Goal: Find contact information: Find contact information

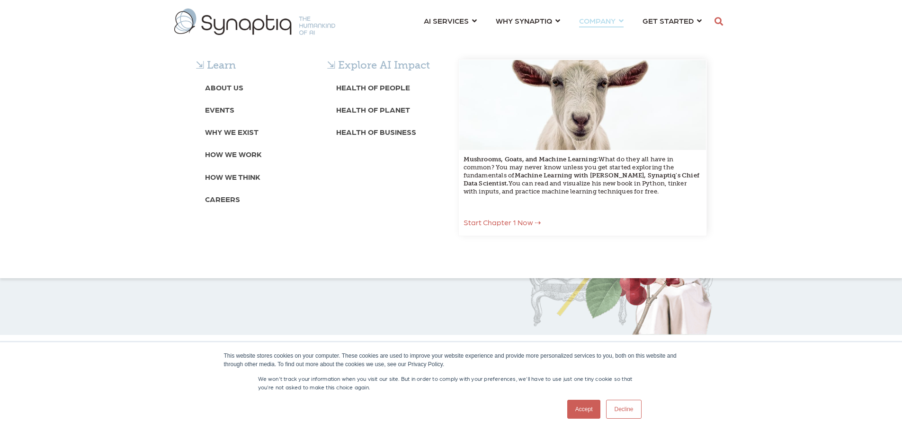
click at [819, 139] on div "⇲ Learn About Us Events Why We Exist How We Work How We Think Careers ⇲ Explore…" at bounding box center [451, 157] width 902 height 196
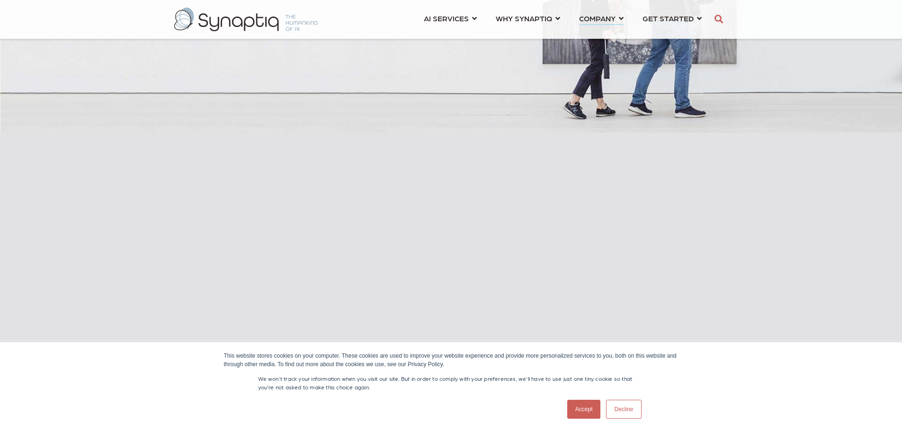
scroll to position [284, 0]
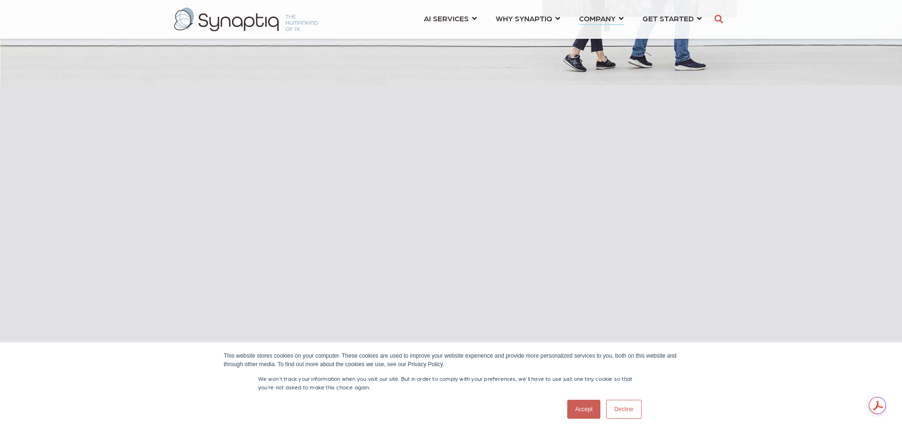
click at [587, 407] on link "Accept" at bounding box center [584, 409] width 34 height 19
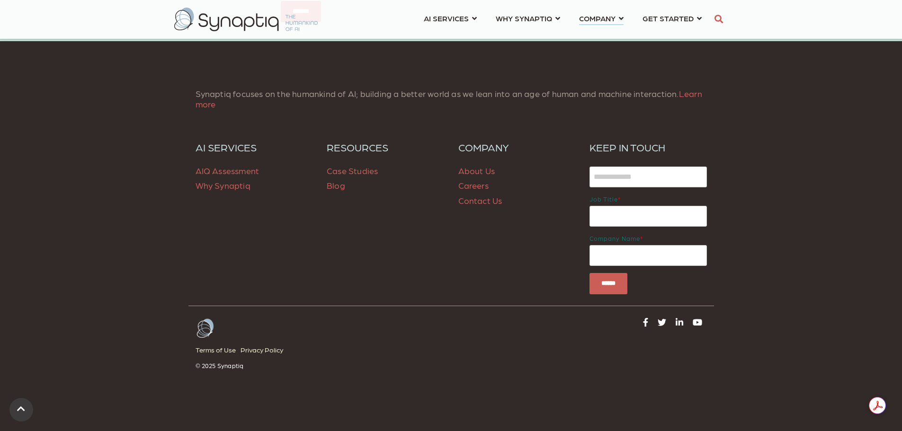
scroll to position [3834, 0]
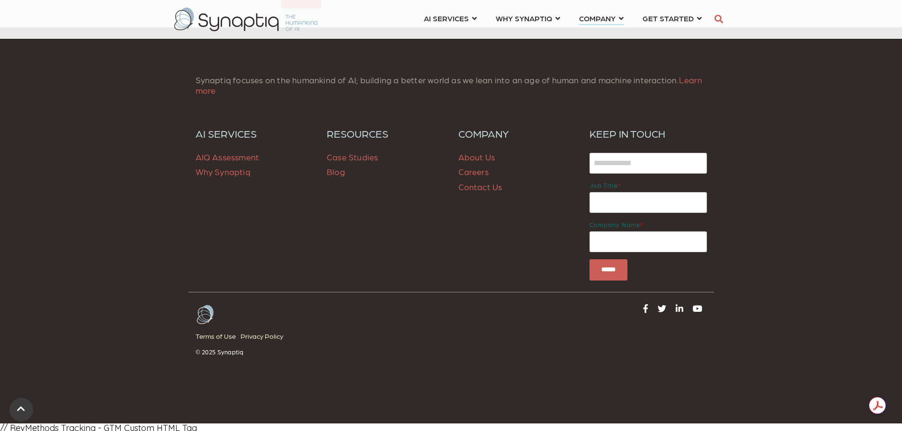
click at [482, 192] on link "Contact Us" at bounding box center [480, 187] width 44 height 10
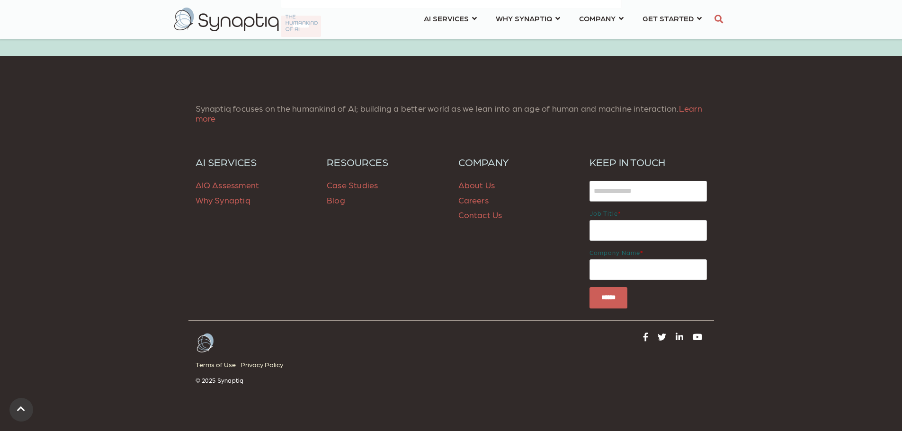
scroll to position [788, 0]
